Goal: Information Seeking & Learning: Learn about a topic

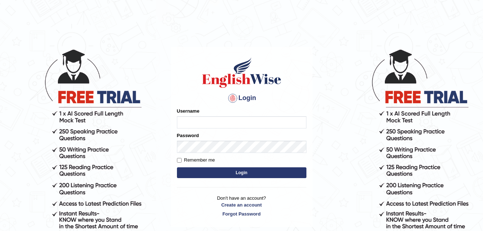
type input "Parneel"
click at [210, 173] on button "Login" at bounding box center [242, 172] width 130 height 11
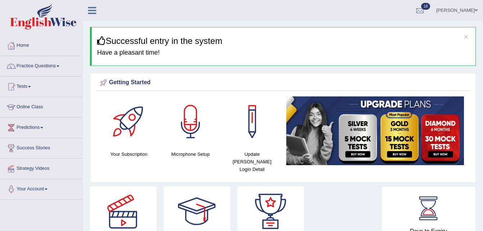
scroll to position [14, 0]
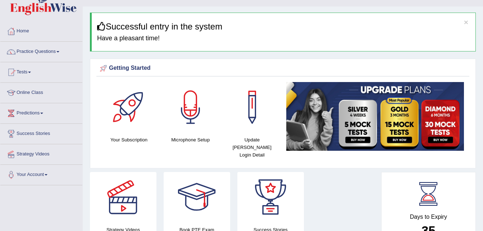
click at [59, 51] on span at bounding box center [57, 51] width 3 height 1
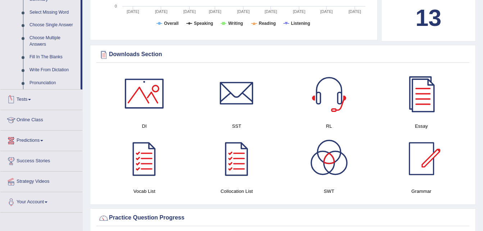
scroll to position [358, 0]
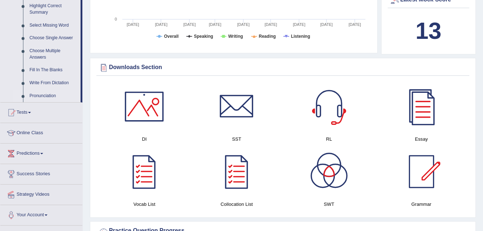
click at [44, 95] on link "Pronunciation" at bounding box center [53, 96] width 54 height 13
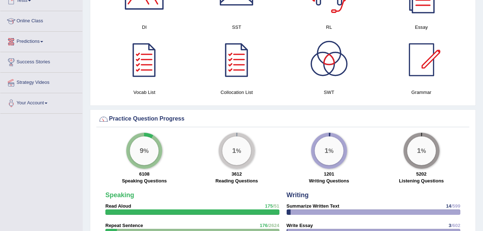
scroll to position [471, 0]
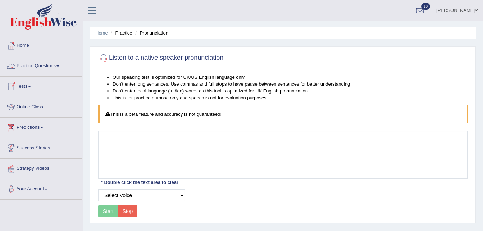
click at [59, 67] on span at bounding box center [57, 65] width 3 height 1
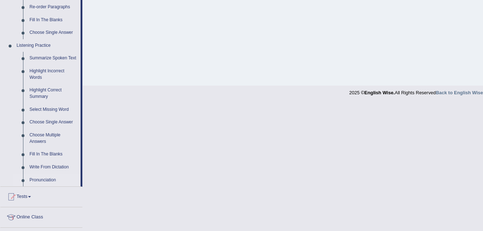
scroll to position [276, 0]
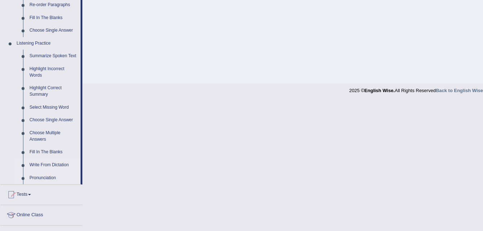
click at [54, 163] on link "Write From Dictation" at bounding box center [53, 165] width 54 height 13
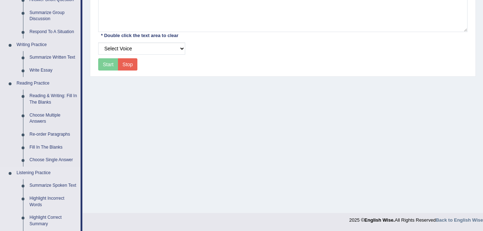
scroll to position [291, 0]
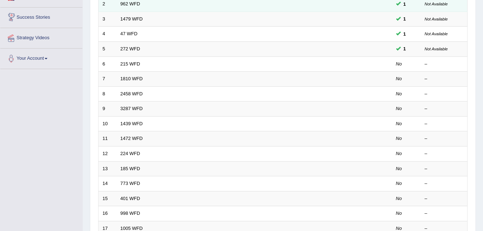
scroll to position [131, 0]
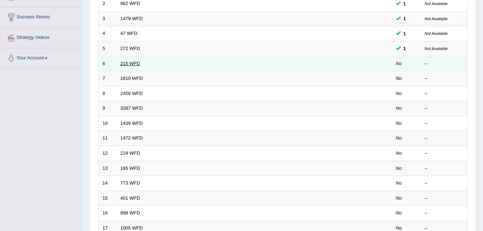
click at [129, 66] on link "215 WFD" at bounding box center [131, 63] width 20 height 5
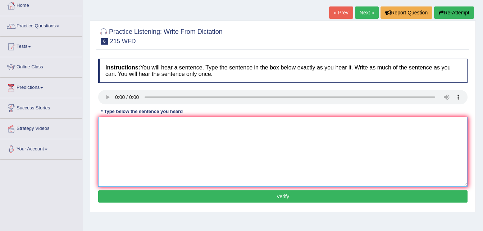
click at [143, 129] on textarea at bounding box center [283, 152] width 370 height 70
type textarea "s"
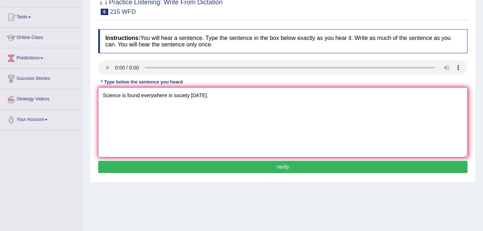
scroll to position [75, 0]
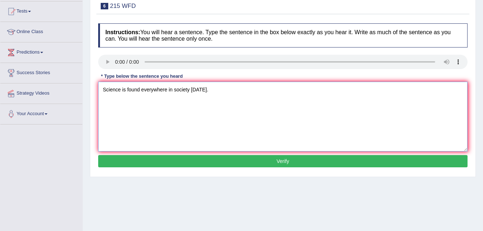
type textarea "Science is found everywhere in society today."
click at [188, 161] on button "Verify" at bounding box center [283, 161] width 370 height 12
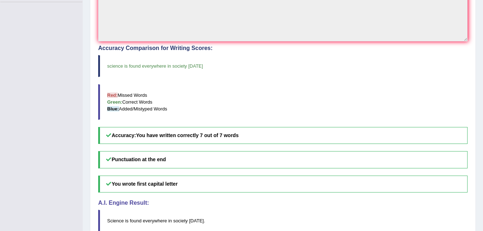
scroll to position [0, 0]
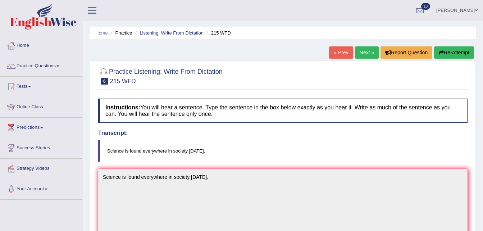
click at [362, 53] on link "Next »" at bounding box center [367, 52] width 24 height 12
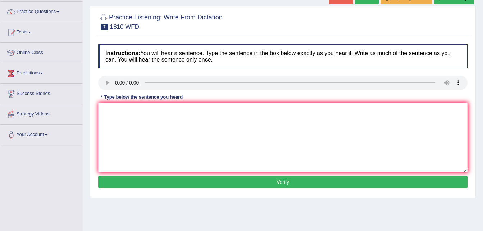
scroll to position [55, 0]
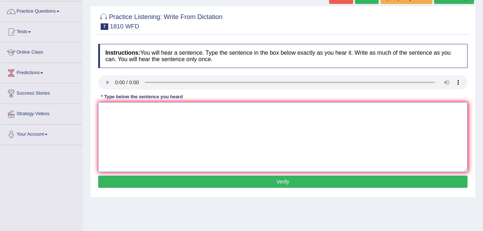
click at [135, 122] on textarea at bounding box center [283, 137] width 370 height 70
click at [138, 108] on textarea "You can borreo a ook in a library at atime." at bounding box center [283, 137] width 370 height 70
click at [143, 110] on textarea "You can borrow a ook in a library at atime." at bounding box center [283, 137] width 370 height 70
click at [189, 109] on textarea "You can borrow a book in a library at atime." at bounding box center [283, 137] width 370 height 70
click at [189, 110] on textarea "You can borrow a book in a library at atime." at bounding box center [283, 137] width 370 height 70
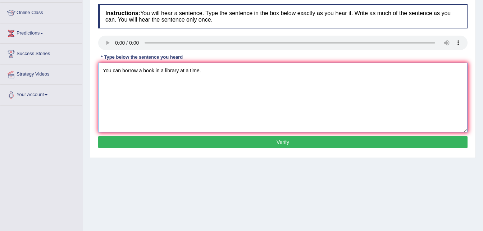
scroll to position [102, 0]
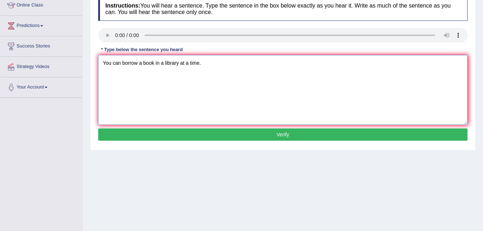
type textarea "You can borrow a book in a library at a time."
click at [173, 132] on button "Verify" at bounding box center [283, 134] width 370 height 12
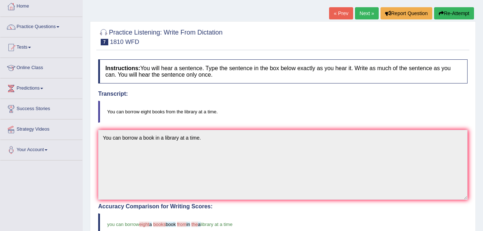
scroll to position [35, 0]
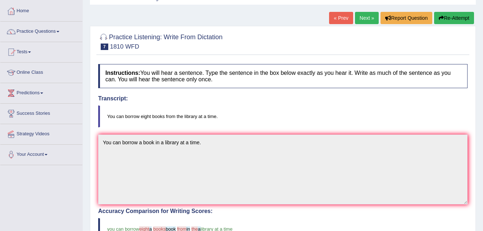
click at [364, 17] on link "Next »" at bounding box center [367, 18] width 24 height 12
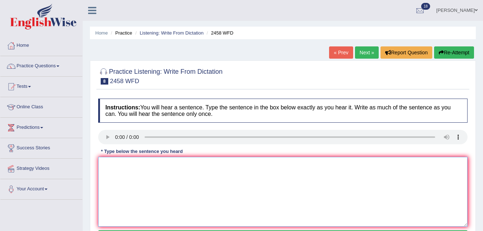
click at [118, 159] on textarea at bounding box center [283, 192] width 370 height 70
click at [124, 164] on textarea "and nutre are growing every year." at bounding box center [283, 192] width 370 height 70
click at [104, 166] on textarea "and nutrients are growing every year." at bounding box center [283, 192] width 370 height 70
click at [107, 165] on textarea "course and nutrients are growing every year." at bounding box center [283, 192] width 370 height 70
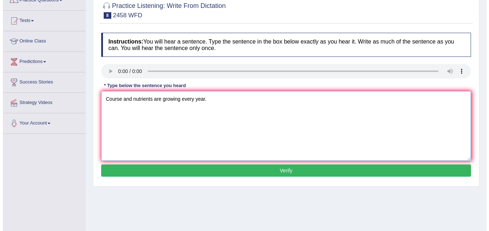
scroll to position [66, 0]
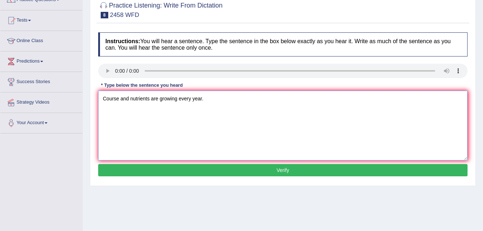
type textarea "Course and nutrients are growing every year."
click at [140, 171] on button "Verify" at bounding box center [283, 170] width 370 height 12
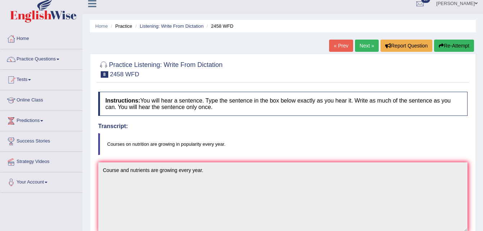
scroll to position [0, 0]
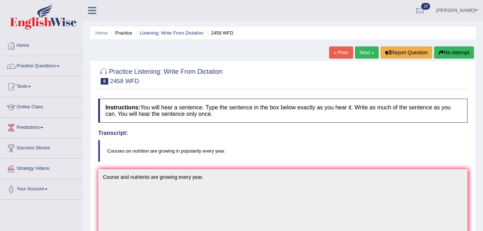
click at [363, 50] on link "Next »" at bounding box center [367, 52] width 24 height 12
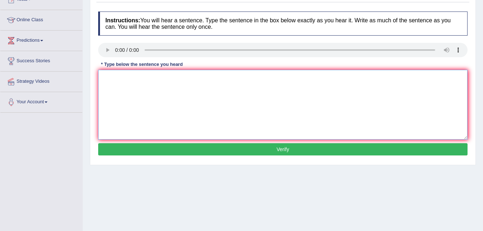
click at [129, 80] on textarea at bounding box center [283, 105] width 370 height 70
click at [114, 81] on textarea at bounding box center [283, 105] width 370 height 70
click at [105, 78] on textarea "a new article is published last week." at bounding box center [283, 105] width 370 height 70
click at [132, 78] on textarea "A new article is published last week." at bounding box center [283, 105] width 370 height 70
click at [160, 77] on textarea "A new article is published last week." at bounding box center [283, 105] width 370 height 70
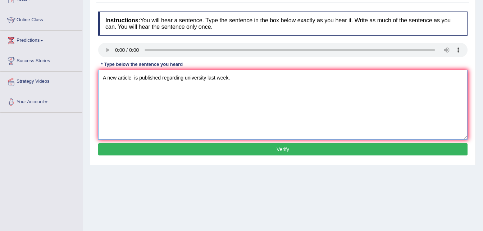
type textarea "A new article is published regarding university last week."
click at [216, 149] on button "Verify" at bounding box center [283, 149] width 370 height 12
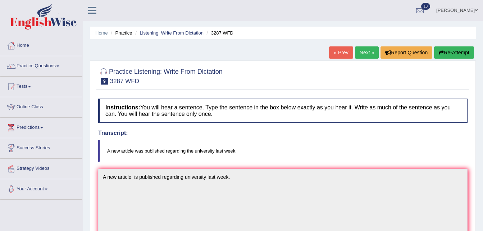
click at [360, 54] on link "Next »" at bounding box center [367, 52] width 24 height 12
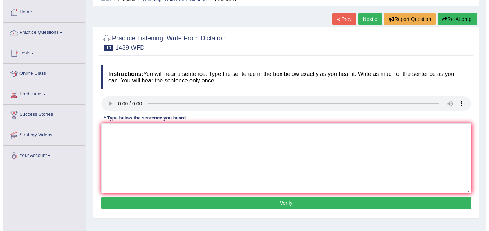
scroll to position [34, 0]
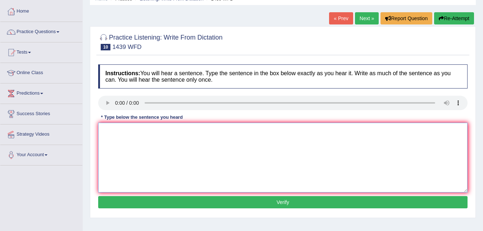
click at [119, 135] on textarea at bounding box center [283, 158] width 370 height 70
click at [124, 130] on textarea "The fictiin book are just pass the counter" at bounding box center [283, 158] width 370 height 70
click at [195, 133] on textarea "The fiction book are just pass the counter" at bounding box center [283, 158] width 370 height 70
type textarea "The fiction book are just pass the counter."
click at [206, 201] on button "Verify" at bounding box center [283, 202] width 370 height 12
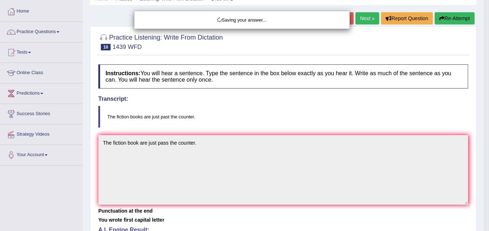
click at [206, 201] on div "Saving your answer..." at bounding box center [244, 115] width 489 height 231
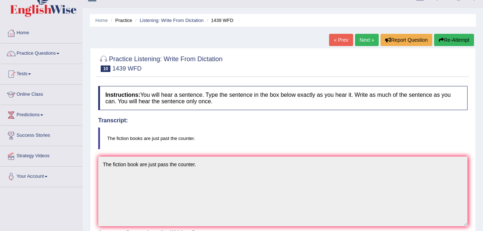
scroll to position [17, 0]
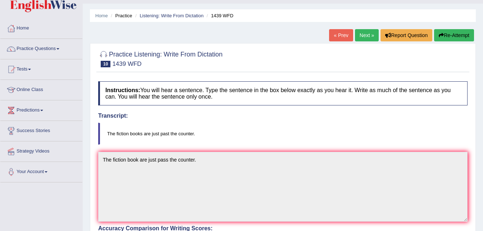
click at [365, 36] on link "Next »" at bounding box center [367, 35] width 24 height 12
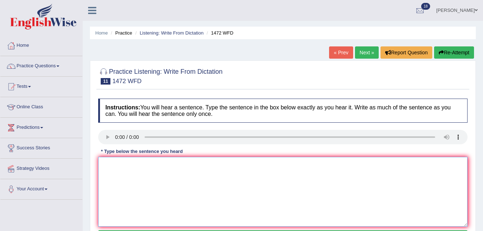
click at [132, 175] on textarea at bounding box center [283, 192] width 370 height 70
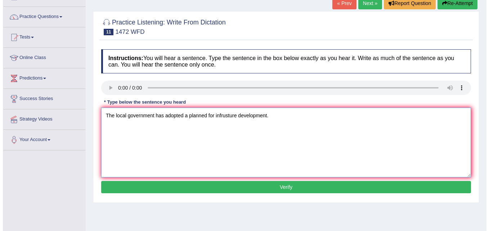
scroll to position [50, 0]
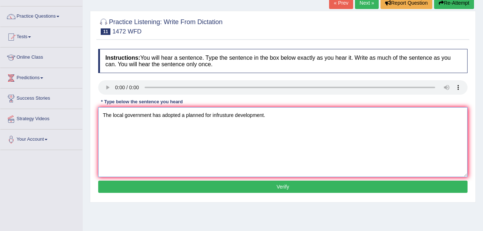
type textarea "The local government has adopted a planned for infrusture development."
click at [180, 184] on button "Verify" at bounding box center [283, 187] width 370 height 12
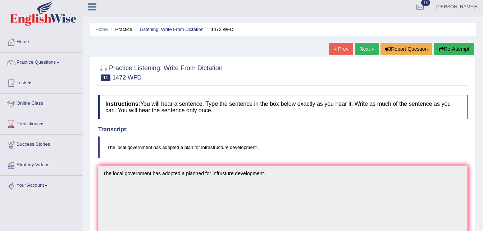
scroll to position [0, 0]
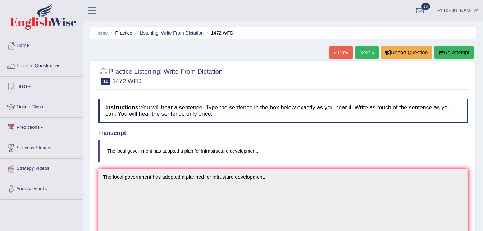
click at [362, 51] on link "Next »" at bounding box center [367, 52] width 24 height 12
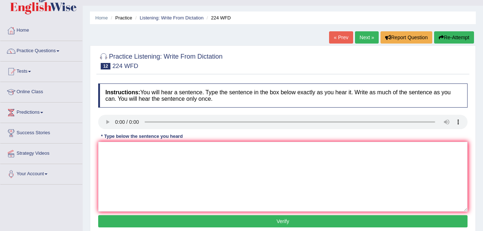
scroll to position [15, 0]
